Goal: Complete application form

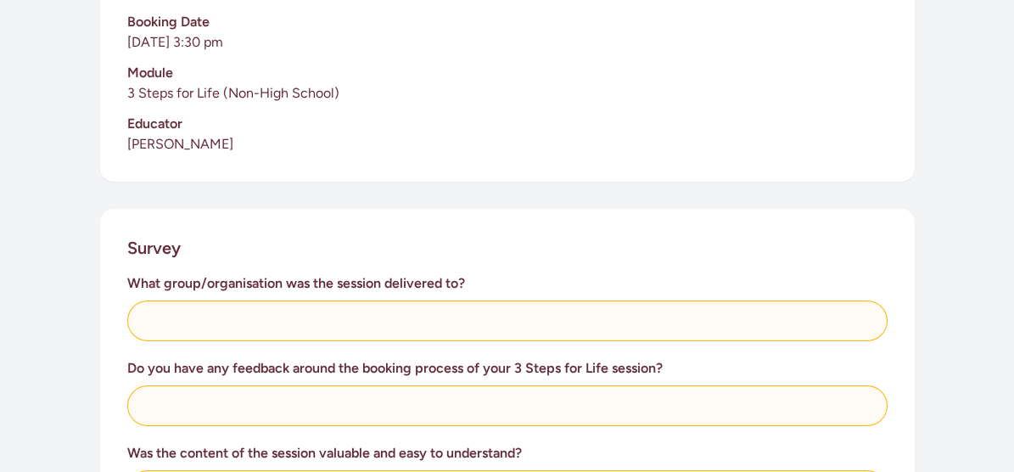
scroll to position [509, 0]
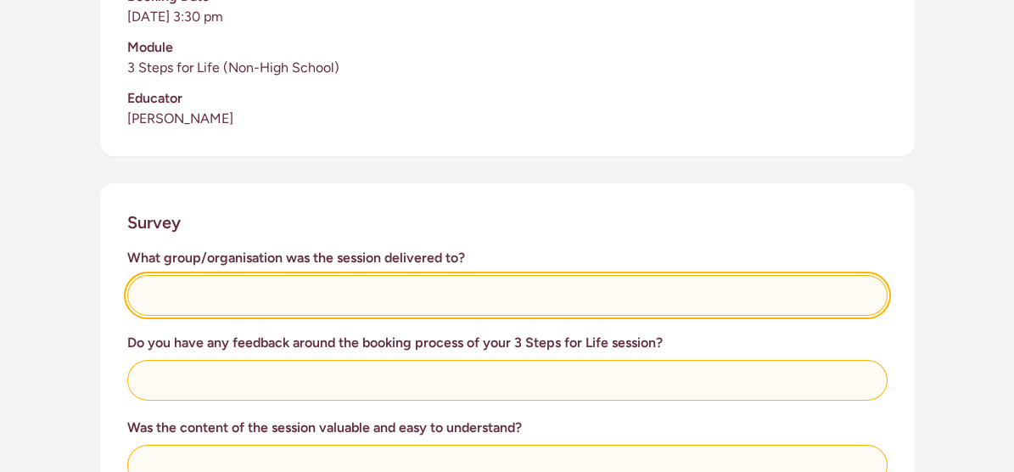
click at [158, 294] on input "text" at bounding box center [507, 295] width 760 height 41
type input "CHB Community Menzshed"
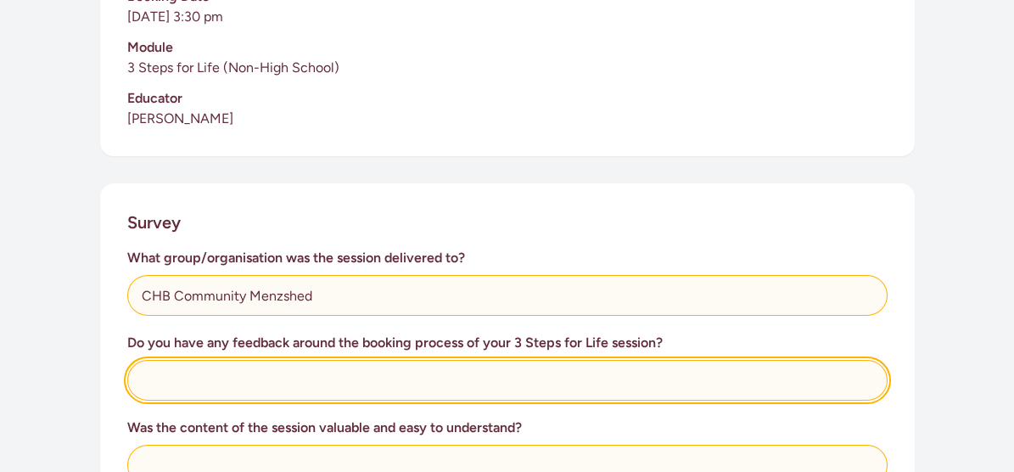
click at [147, 378] on input "text" at bounding box center [507, 380] width 760 height 41
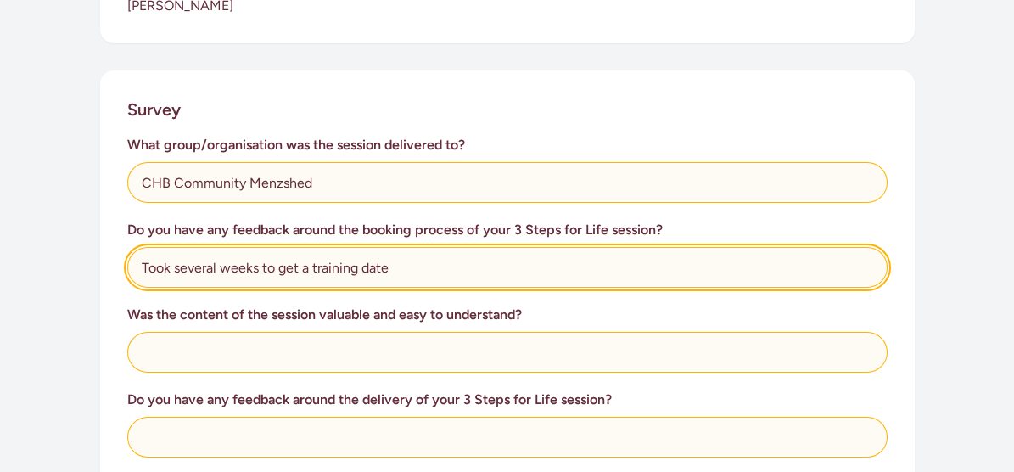
scroll to position [679, 0]
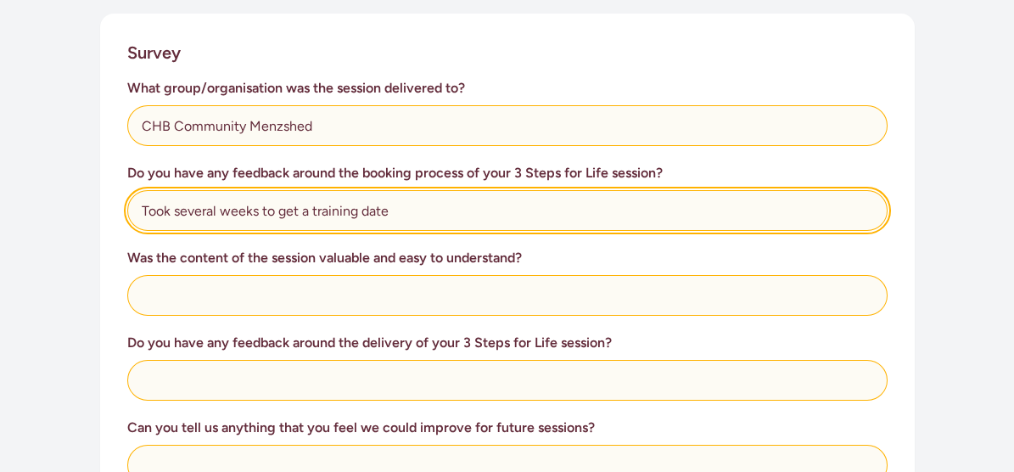
type input "Took several weeks to get a training date"
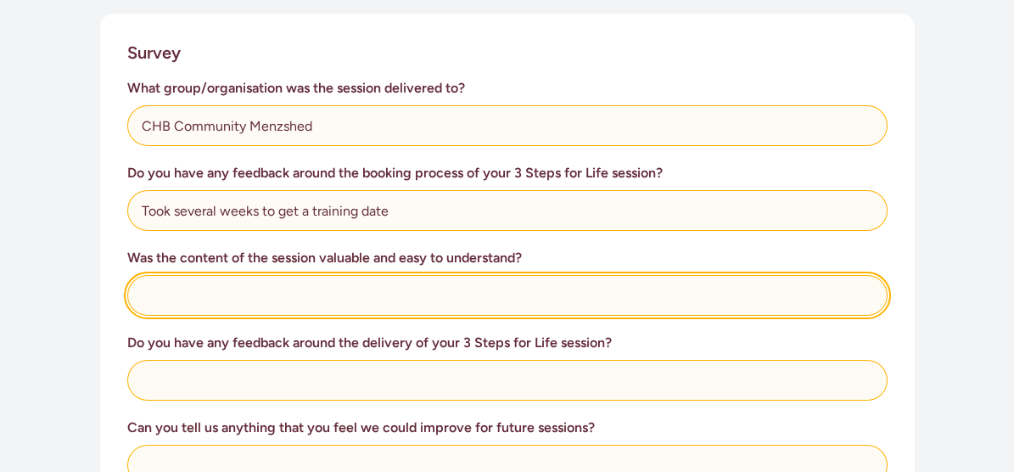
click at [156, 285] on input "text" at bounding box center [507, 295] width 760 height 41
type input "Yes, well presented, straight forward"
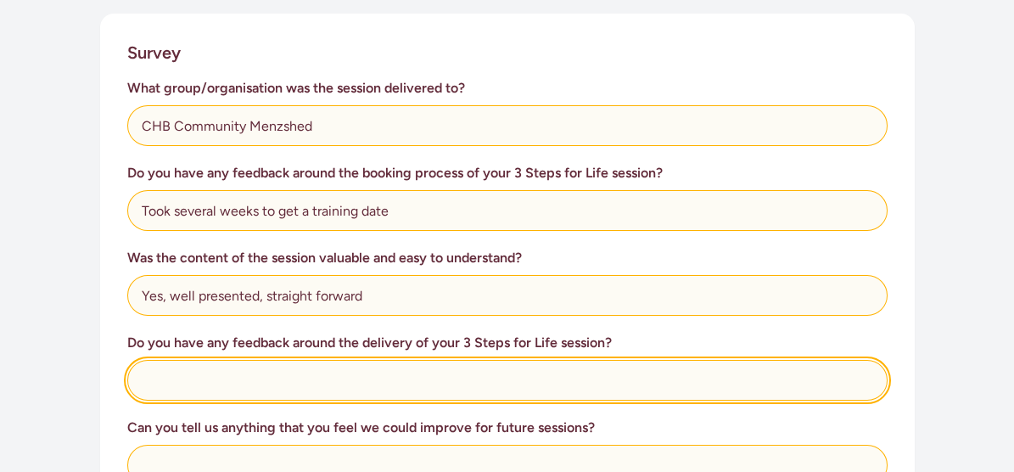
click at [147, 374] on input "text" at bounding box center [507, 380] width 760 height 41
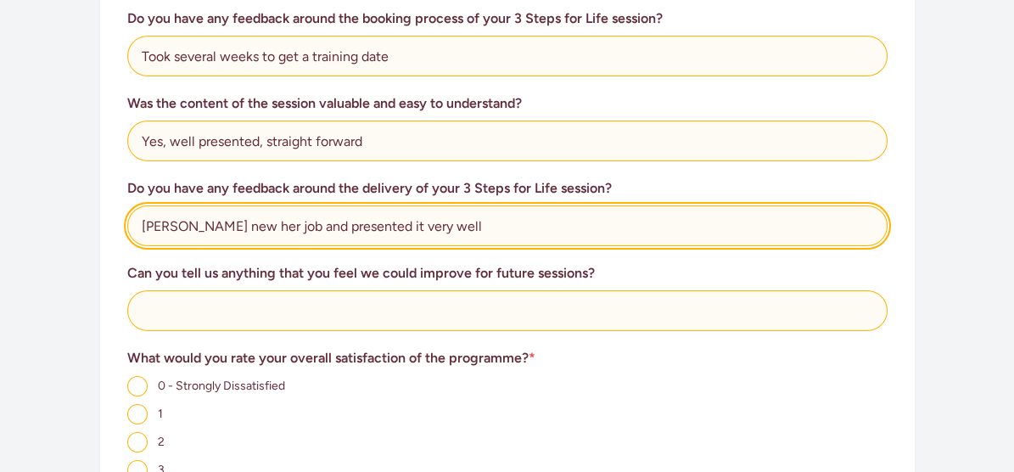
scroll to position [848, 0]
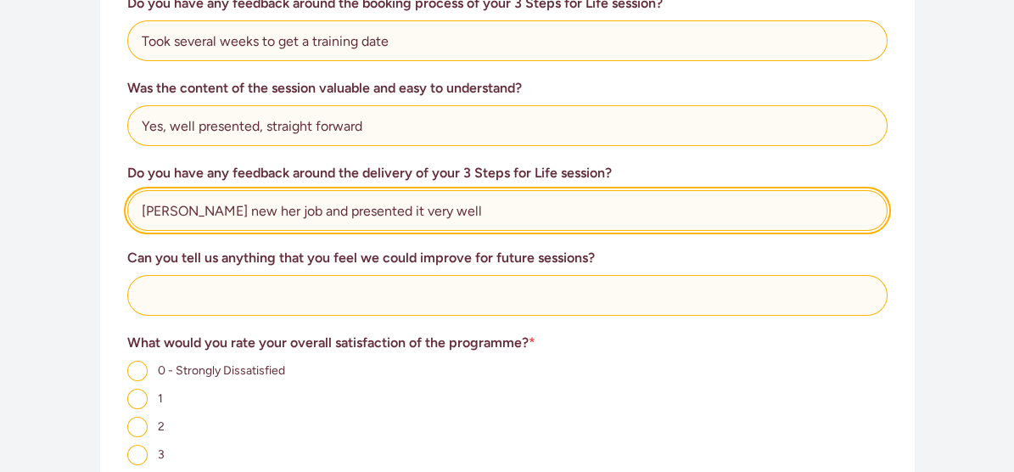
type input "[PERSON_NAME] new her job and presented it very well"
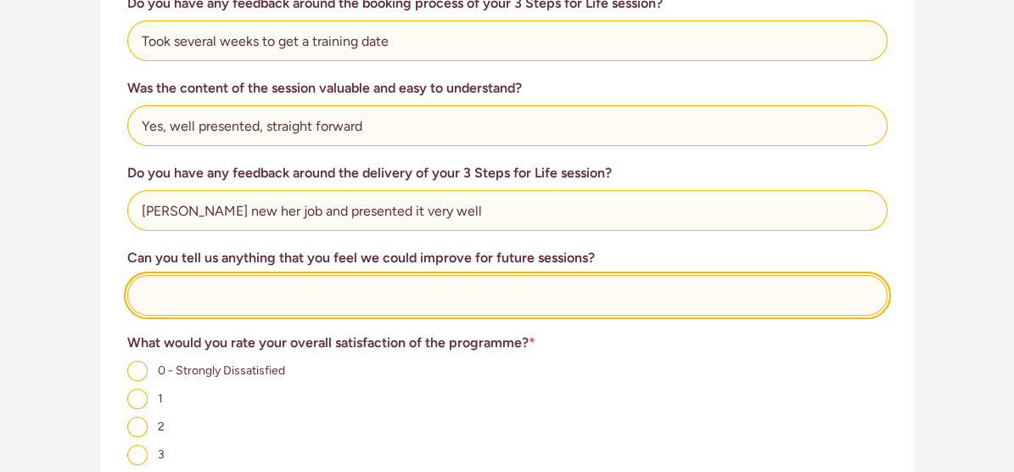
click at [143, 294] on input "text" at bounding box center [507, 295] width 760 height 41
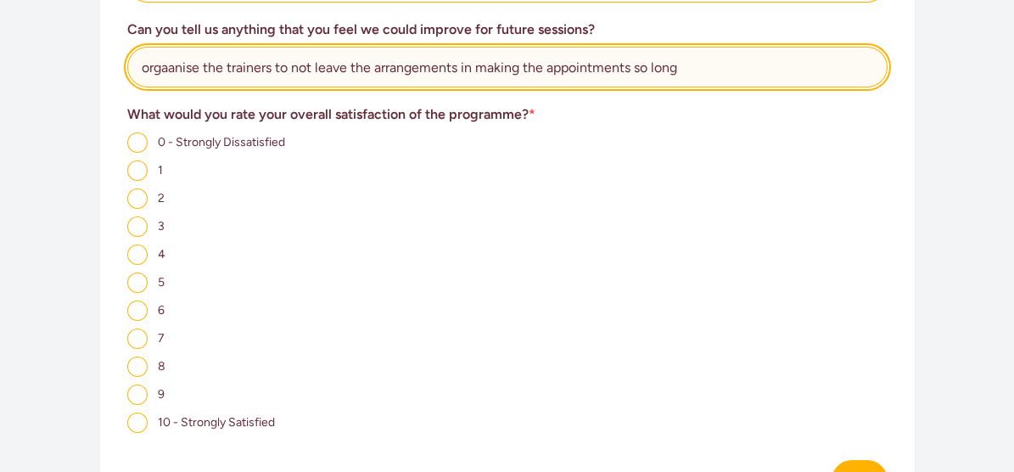
scroll to position [1103, 0]
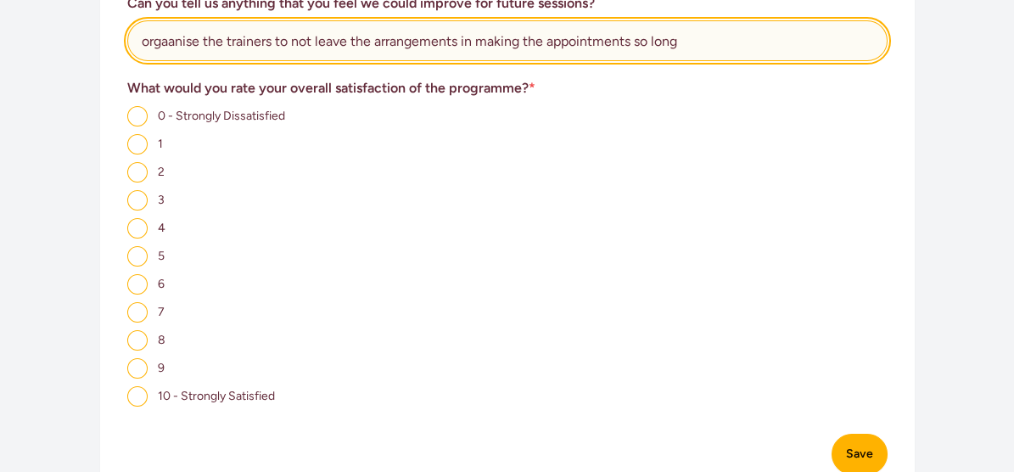
type input "orgaanise the trainers to not leave the arrangements in making the appointments…"
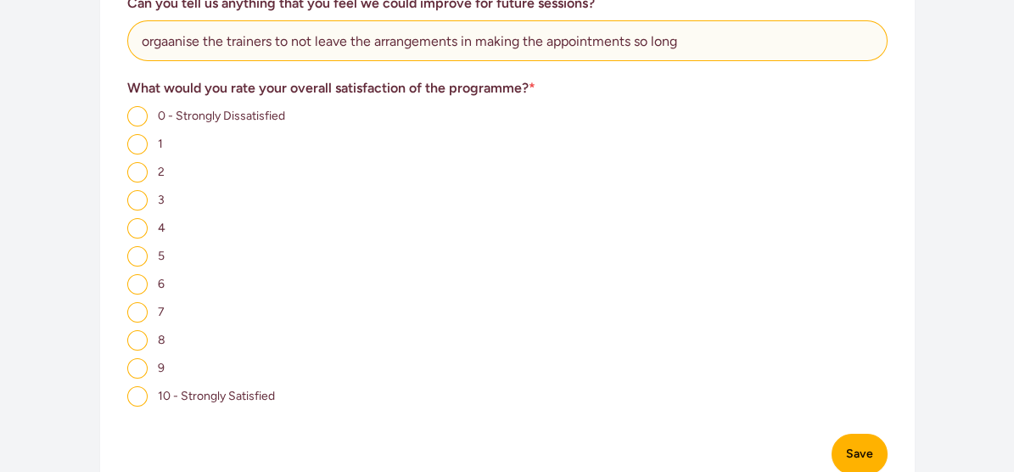
click at [133, 372] on input "9" at bounding box center [137, 368] width 20 height 20
radio input "true"
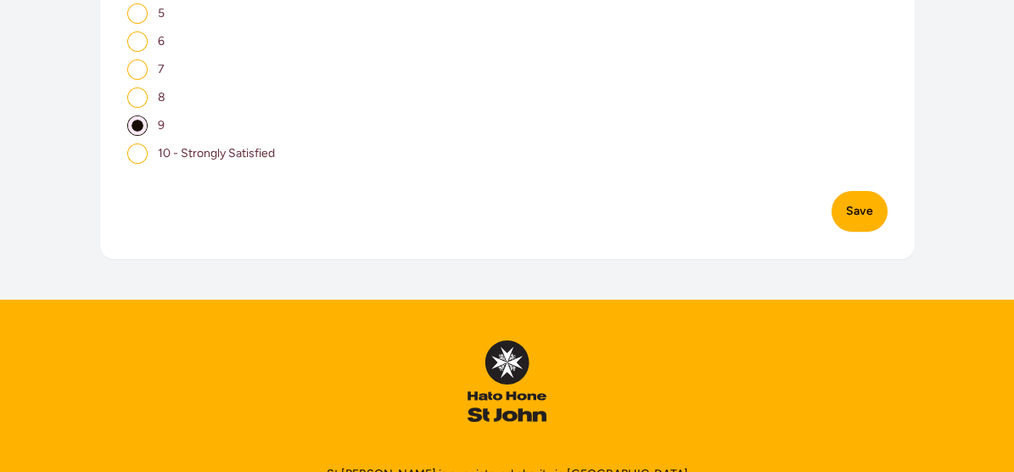
scroll to position [1358, 0]
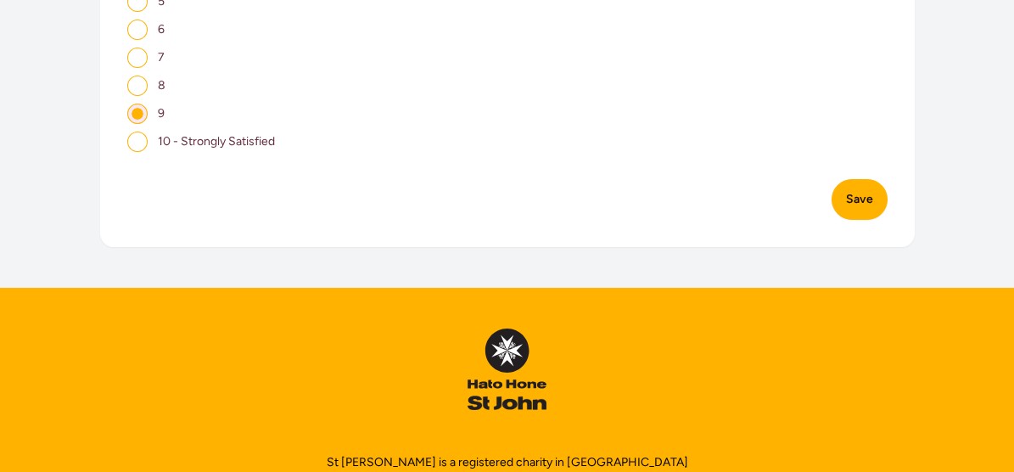
click at [865, 204] on button "Save" at bounding box center [860, 199] width 56 height 41
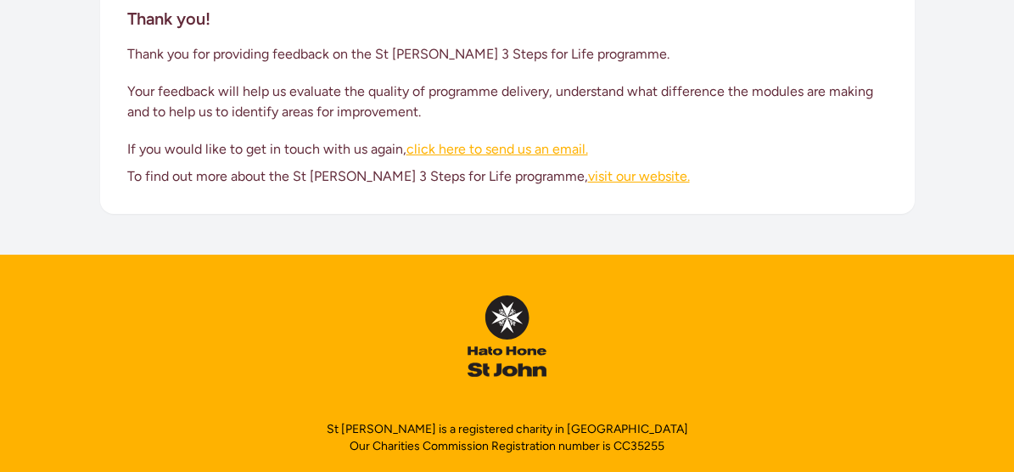
scroll to position [145, 0]
